Goal: Information Seeking & Learning: Find specific fact

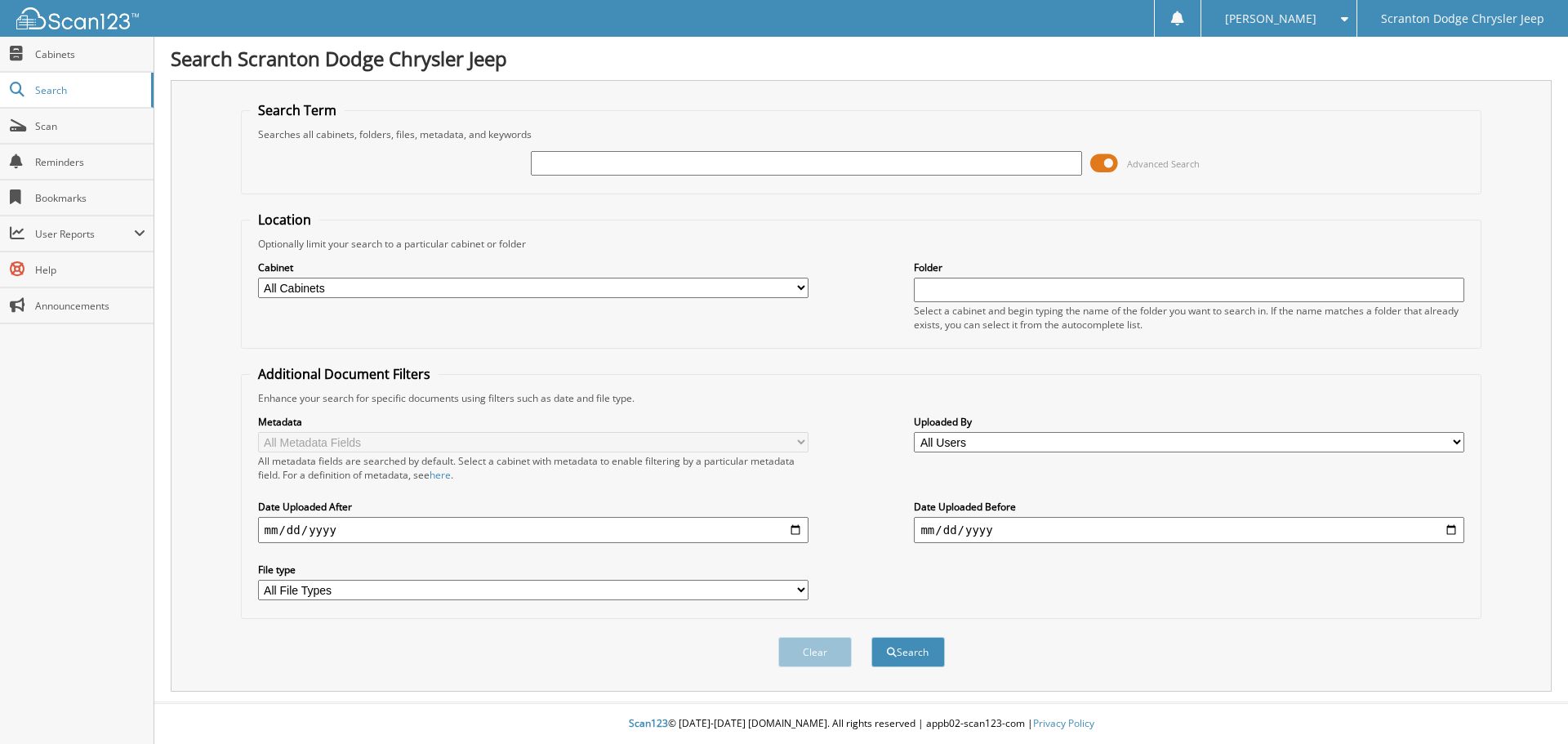
click at [576, 168] on input "text" at bounding box center [806, 163] width 551 height 24
type input "162998"
click at [872, 637] on button "Search" at bounding box center [908, 652] width 73 height 30
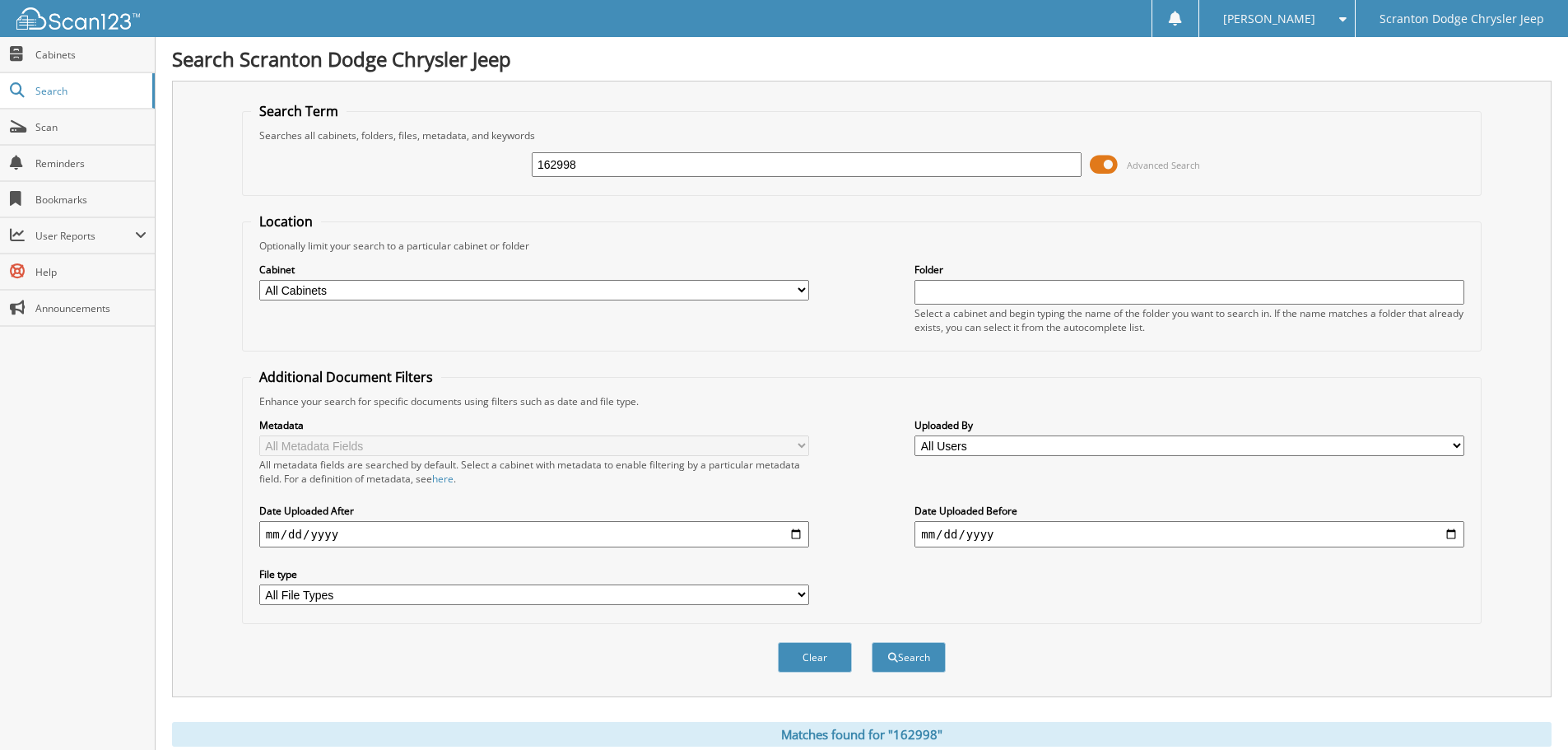
click at [795, 532] on input "date" at bounding box center [534, 534] width 550 height 26
type input "[DATE]"
click at [907, 662] on button "Search" at bounding box center [909, 658] width 74 height 30
click at [1452, 534] on input "date" at bounding box center [1190, 534] width 550 height 26
type input "[DATE]"
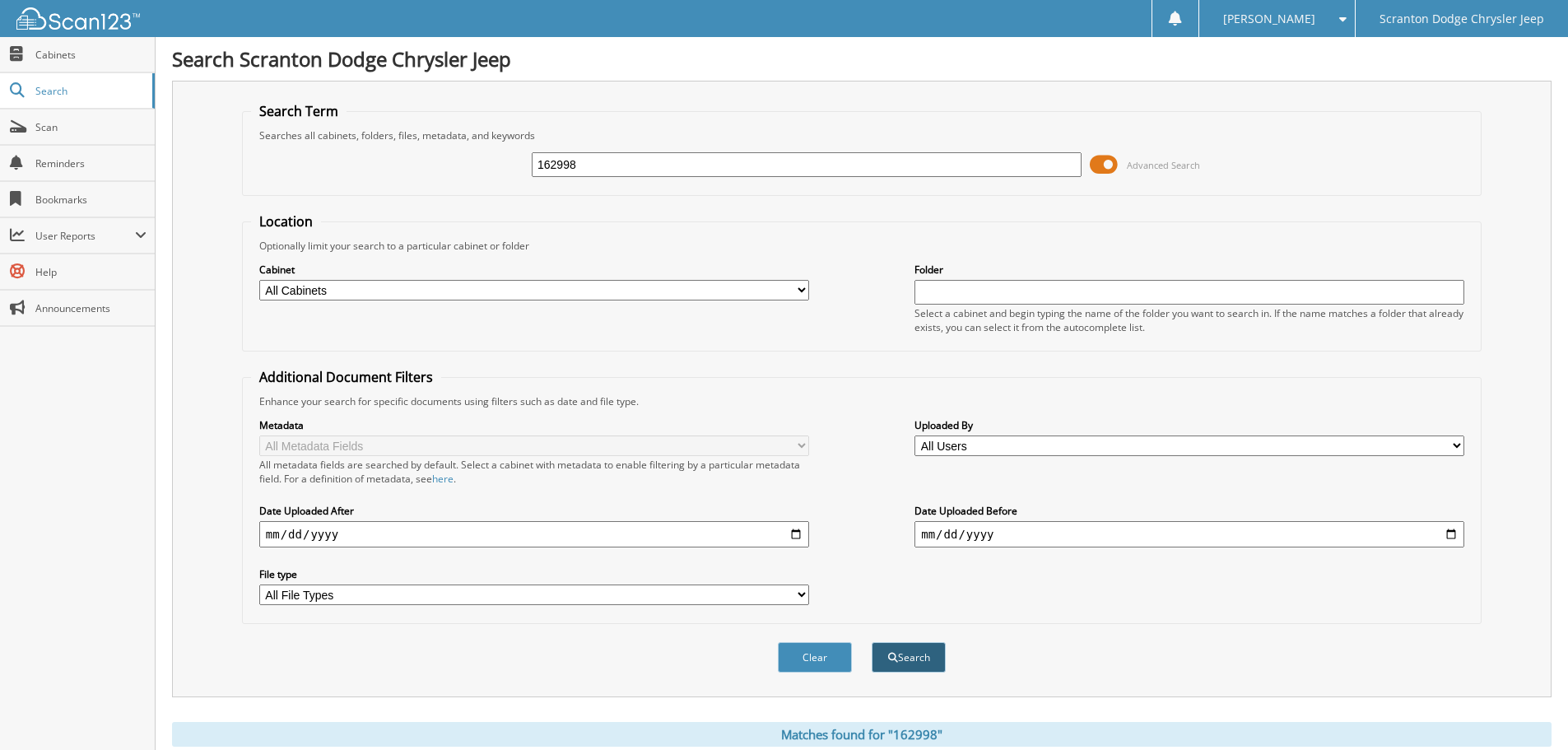
click at [922, 659] on button "Search" at bounding box center [909, 658] width 74 height 30
click at [62, 60] on span "Cabinets" at bounding box center [91, 55] width 112 height 14
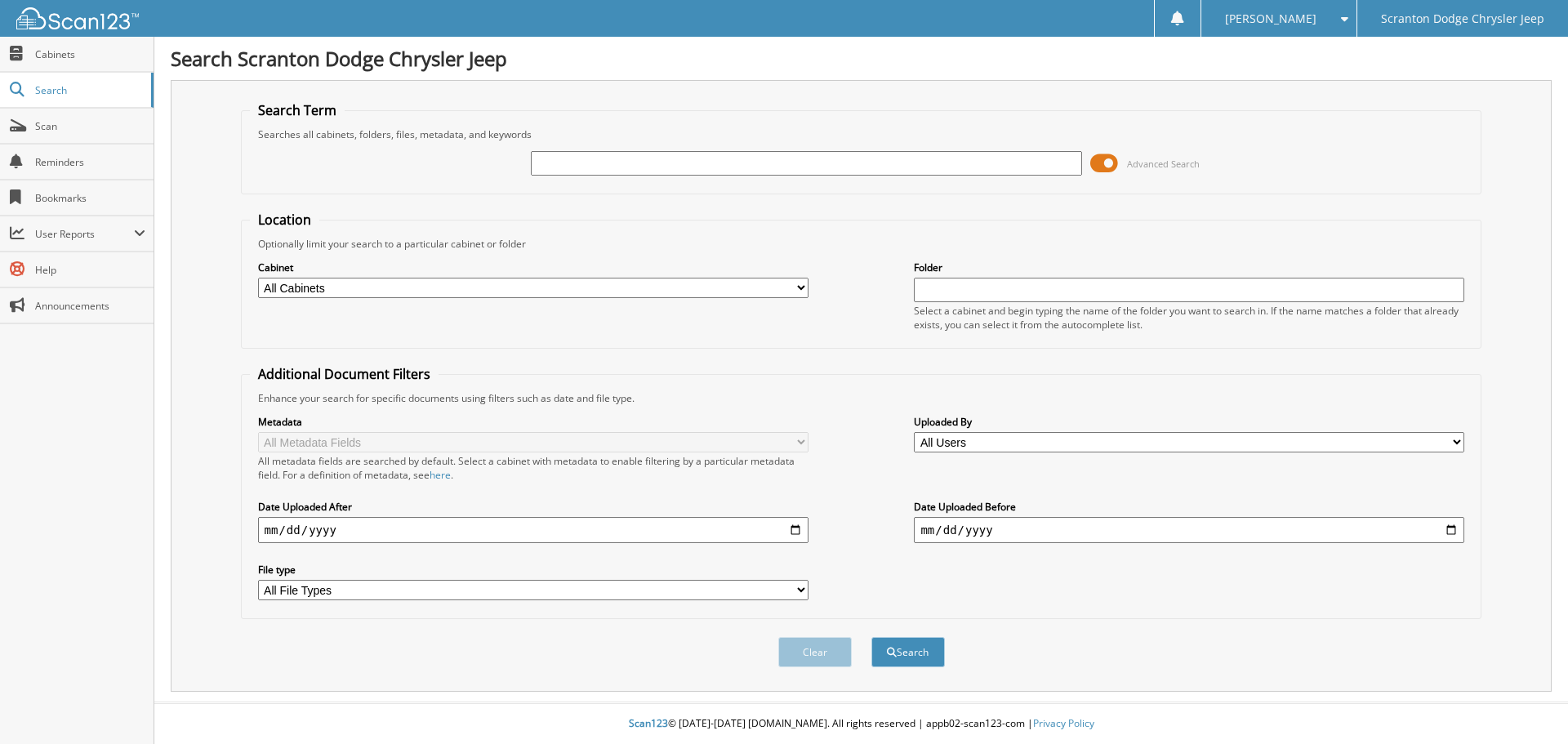
click at [571, 163] on input "text" at bounding box center [806, 163] width 551 height 24
type input "162998"
click at [1099, 161] on span at bounding box center [1104, 163] width 27 height 24
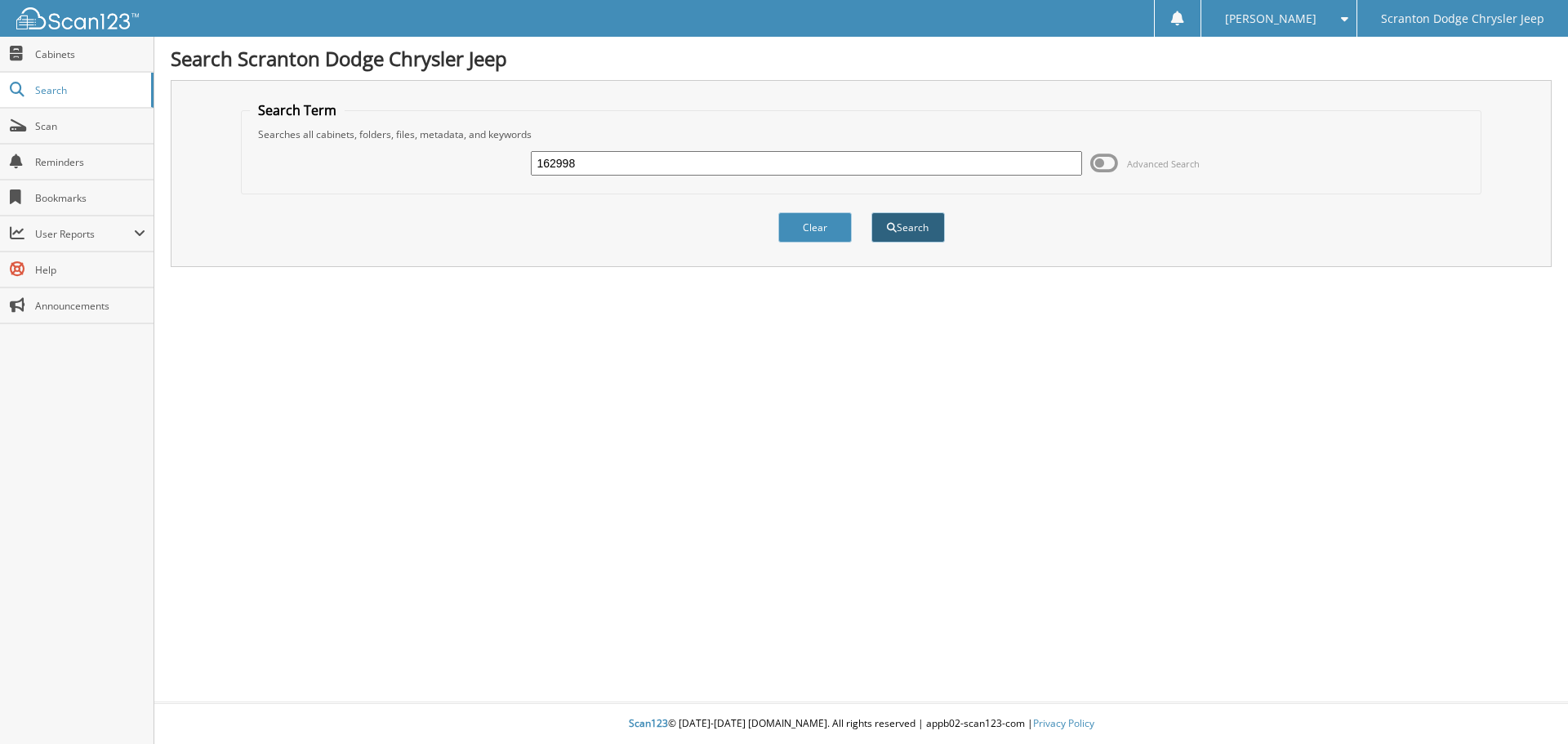
click at [917, 221] on button "Search" at bounding box center [908, 227] width 73 height 30
